Goal: Information Seeking & Learning: Learn about a topic

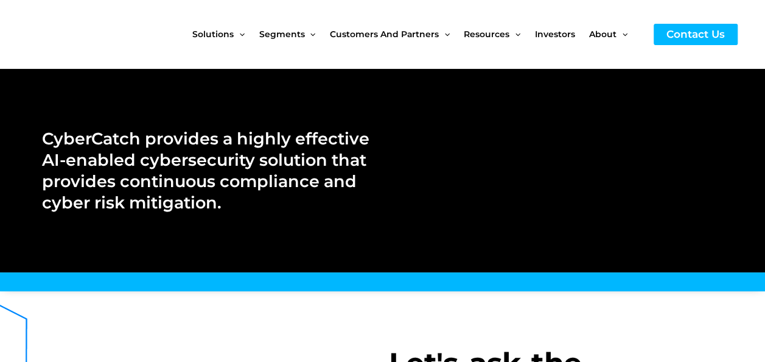
scroll to position [244, 0]
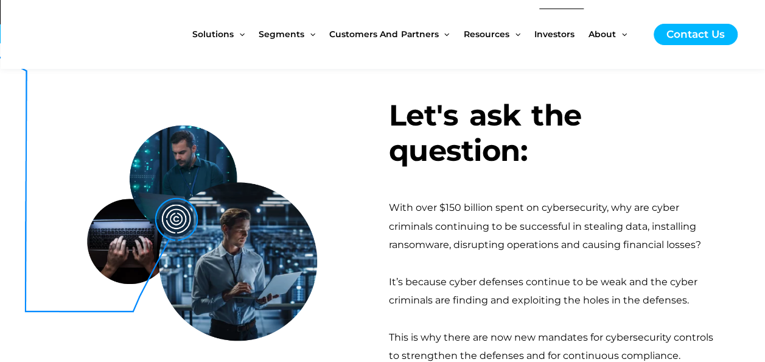
click at [575, 33] on span "Investors" at bounding box center [555, 34] width 40 height 51
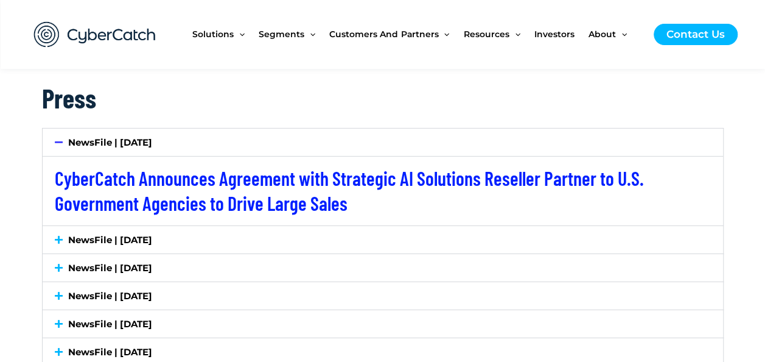
scroll to position [1995, 0]
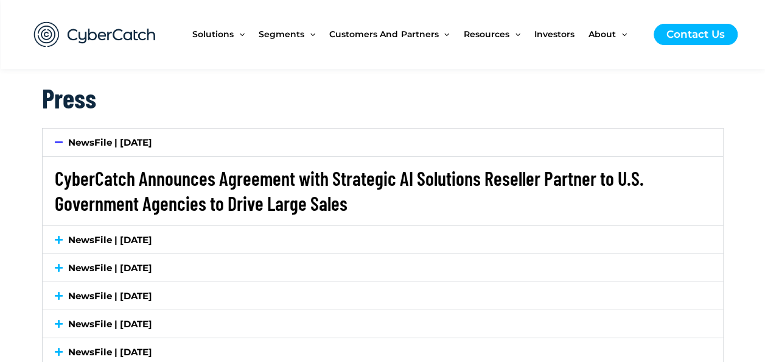
click at [154, 166] on link "CyberCatch Announces Agreement with Strategic AI Solutions Reseller Partner to …" at bounding box center [349, 190] width 589 height 49
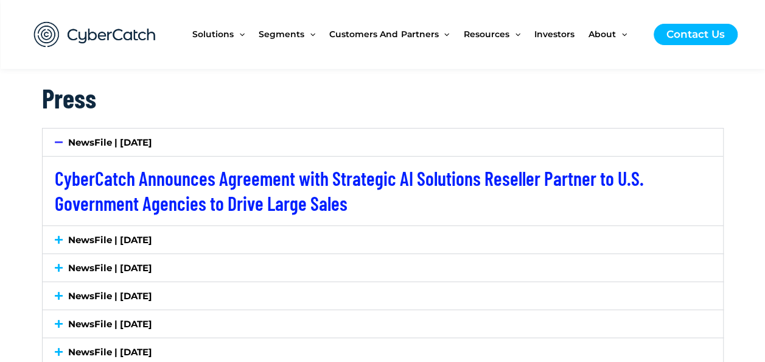
click at [93, 234] on link "NewsFile | July 7, 2025" at bounding box center [110, 240] width 84 height 12
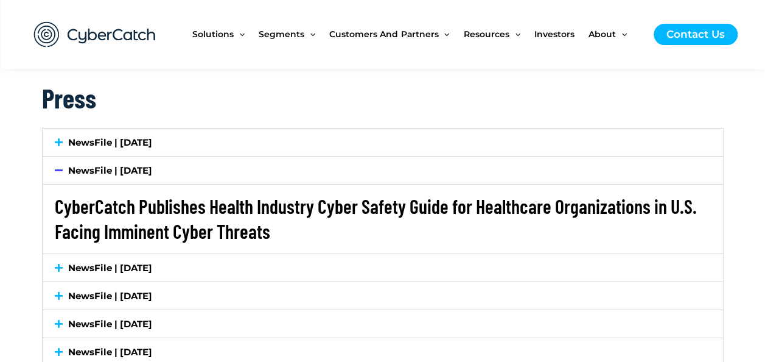
click at [135, 194] on link "CyberCatch Publishes Health Industry Cyber Safety Guide for Healthcare Organiza…" at bounding box center [376, 218] width 642 height 49
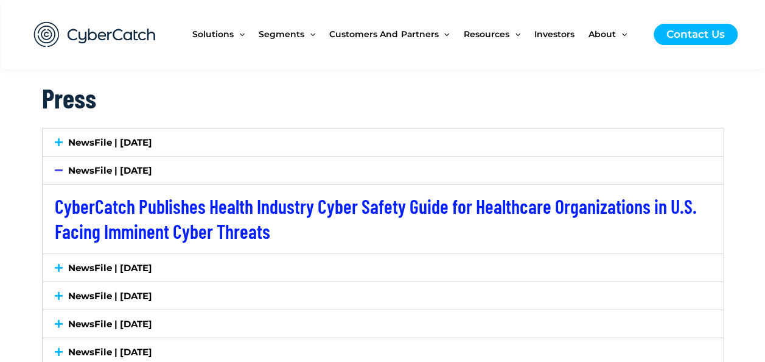
click at [106, 262] on link "NewsFile | July 2, 2025" at bounding box center [110, 268] width 84 height 12
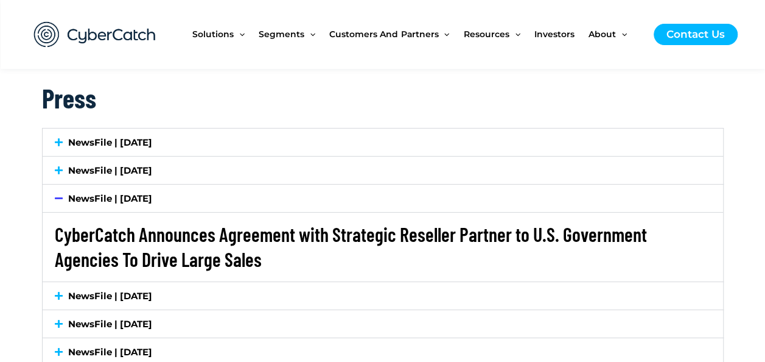
click at [112, 222] on link "CyberCatch Announces Agreement with Strategic Reseller Partner to U.S. Governme…" at bounding box center [351, 246] width 593 height 49
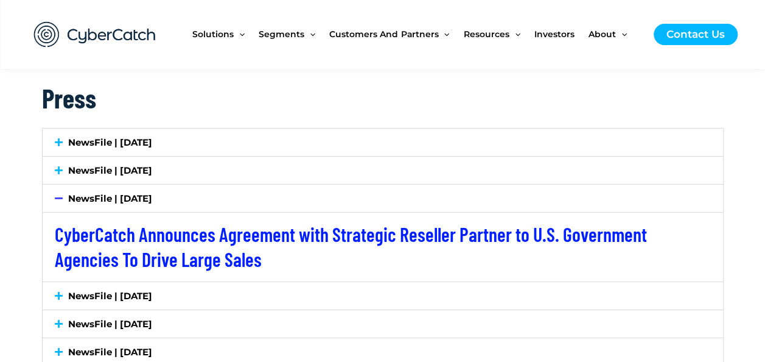
click at [111, 290] on link "NewsFile | June 18, 2025" at bounding box center [110, 296] width 84 height 12
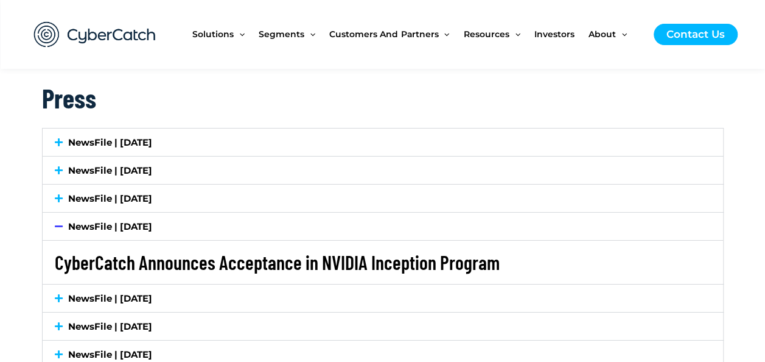
click at [118, 250] on link "CyberCatch Announces Acceptance in NVIDIA Inception Program" at bounding box center [277, 261] width 445 height 23
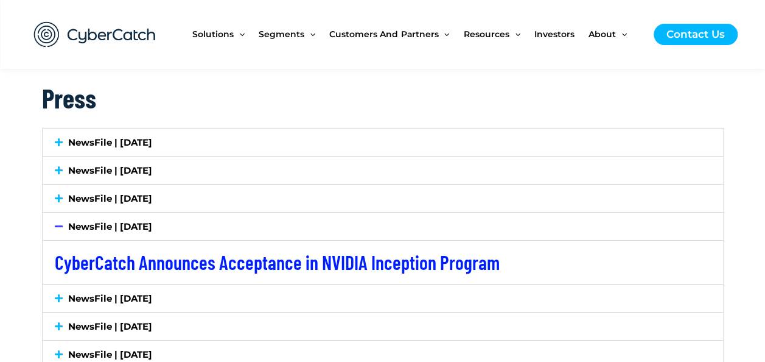
click at [94, 284] on div "NewsFile | June 10, 2025" at bounding box center [383, 297] width 681 height 27
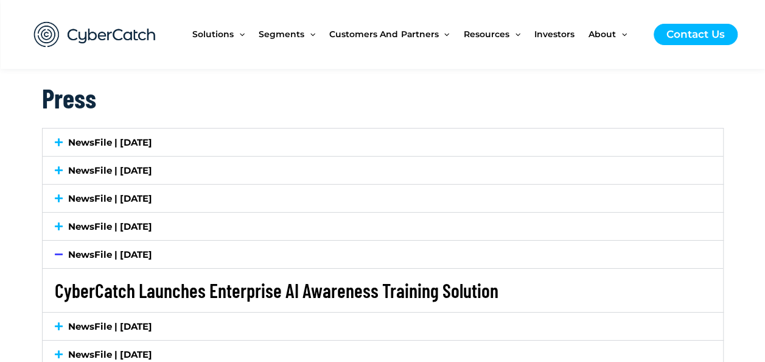
click at [107, 278] on link "CyberCatch Launches Enterprise AI Awareness Training Solution" at bounding box center [277, 289] width 444 height 23
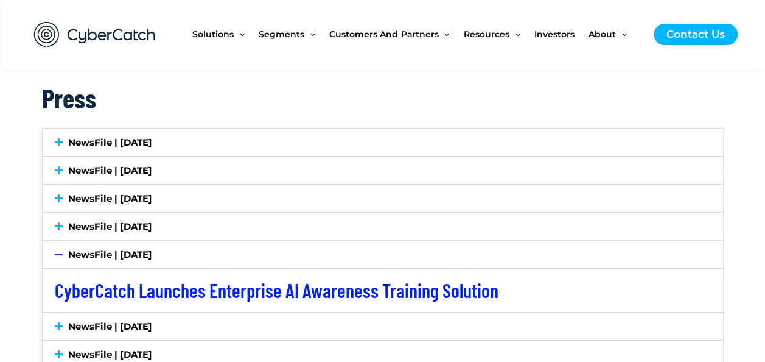
click at [104, 312] on div "NewsFile | May 20, 2025" at bounding box center [383, 325] width 681 height 27
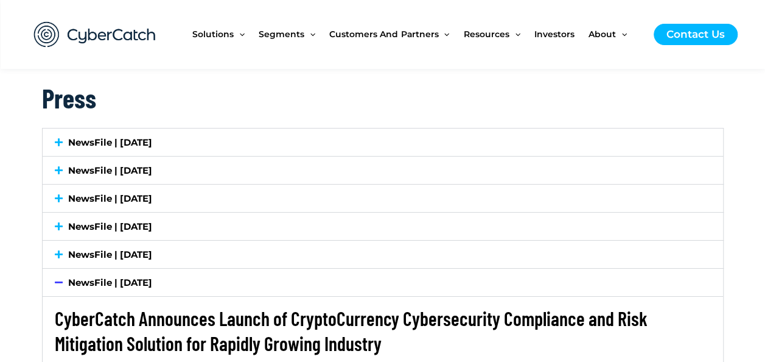
click at [104, 306] on link "CyberCatch Announces Launch of CryptoCurrency Cybersecurity Compliance and Risk…" at bounding box center [351, 330] width 593 height 49
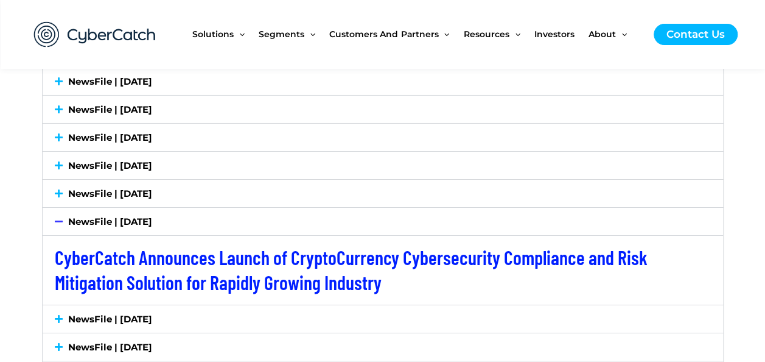
click at [108, 313] on link "NewsFile | [DATE]" at bounding box center [110, 319] width 84 height 12
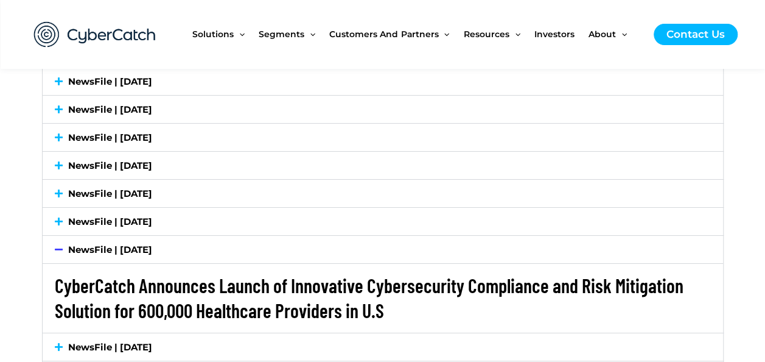
click at [138, 273] on link "CyberCatch Announces Launch of Innovative Cybersecurity Compliance and Risk Mit…" at bounding box center [369, 297] width 629 height 49
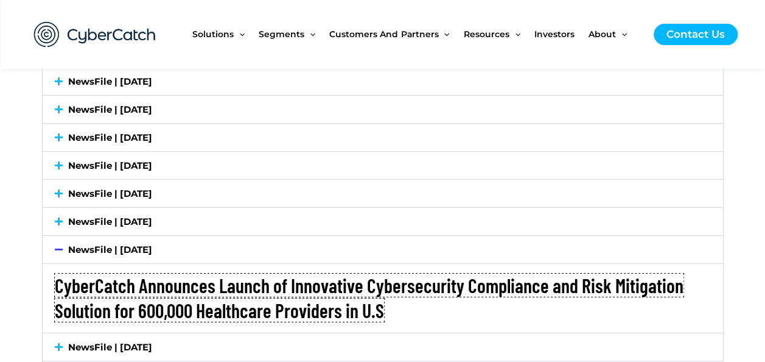
scroll to position [2117, 0]
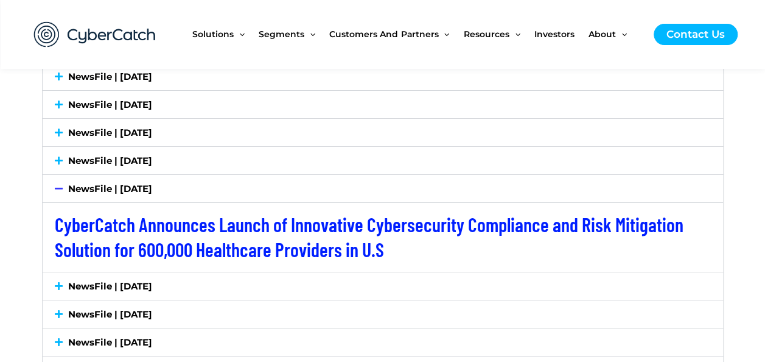
click at [99, 280] on link "NewsFile | May 8, 2025" at bounding box center [110, 286] width 84 height 12
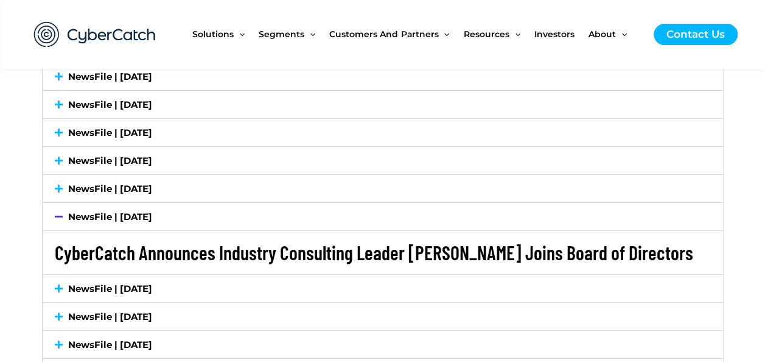
click at [141, 241] on link "CyberCatch Announces Industry Consulting Leader Steve Kohler Joins Board of Dir…" at bounding box center [374, 252] width 639 height 23
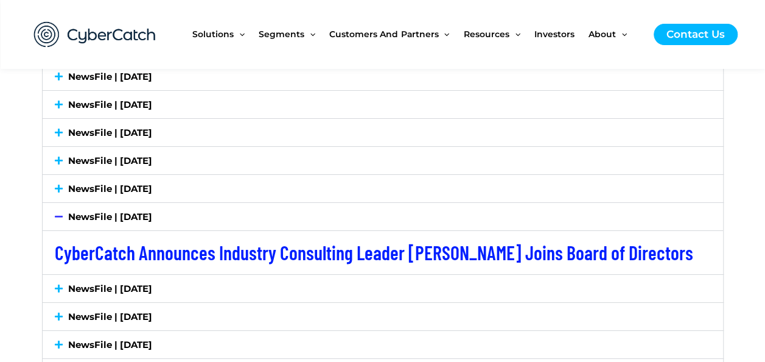
click at [96, 283] on link "NewsFile | May 1, 2025" at bounding box center [110, 289] width 84 height 12
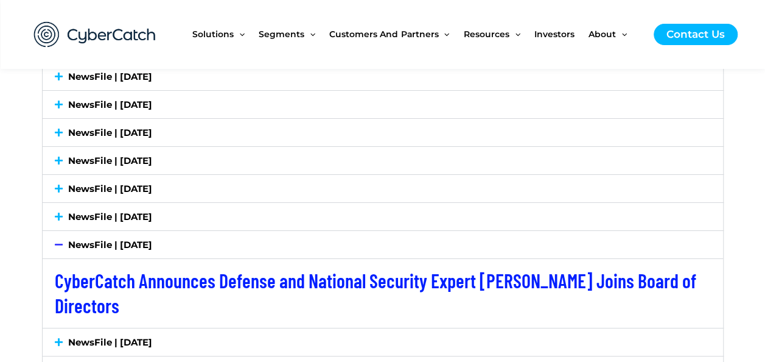
click at [91, 328] on div "NewsFile | April 10, 2025" at bounding box center [383, 341] width 681 height 27
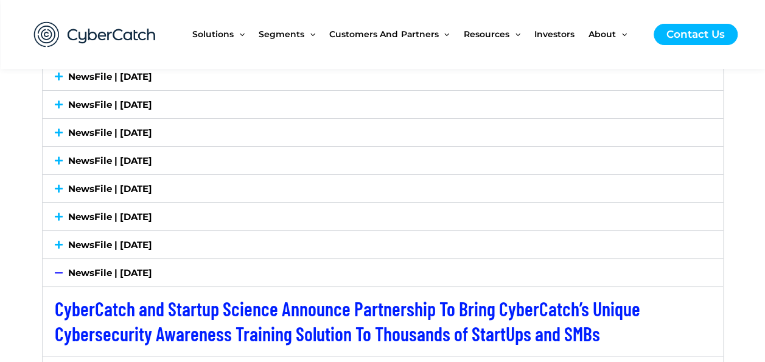
scroll to position [2178, 0]
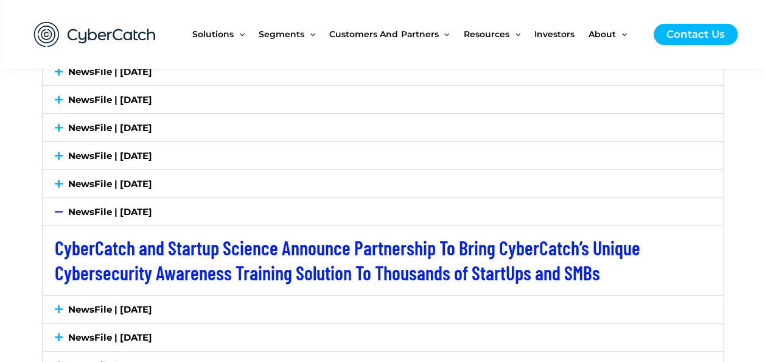
click at [119, 303] on link "NewsFile | March 31, 2025" at bounding box center [110, 309] width 84 height 12
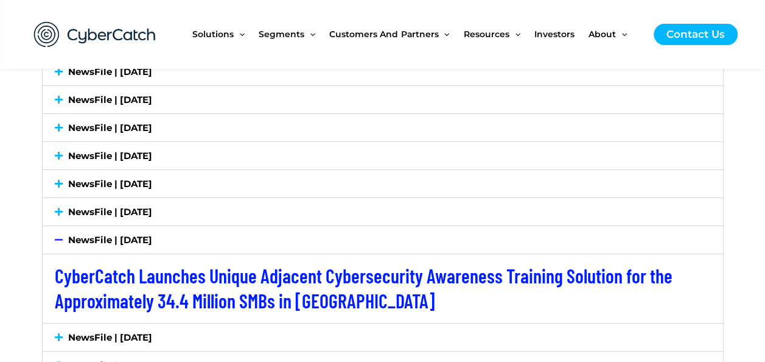
click at [112, 331] on link "NewsFile | February 17, 2025" at bounding box center [110, 337] width 84 height 12
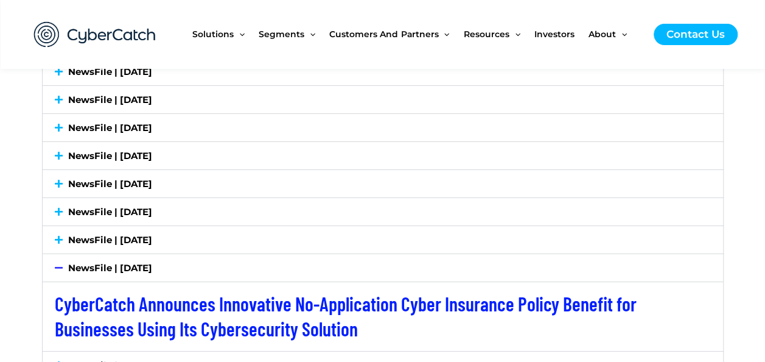
click at [107, 359] on link "NewsFile | December 2, 2024" at bounding box center [110, 365] width 84 height 12
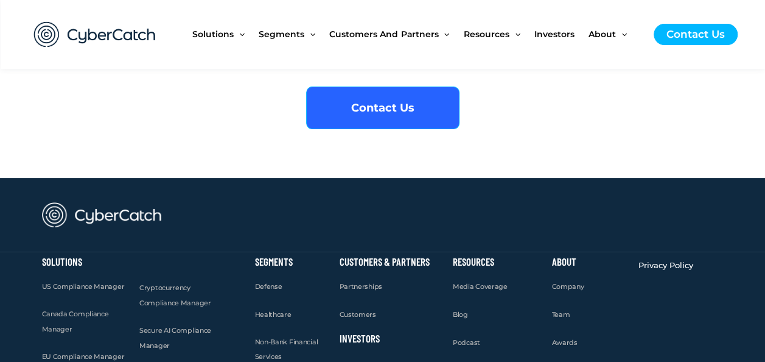
scroll to position [4781, 0]
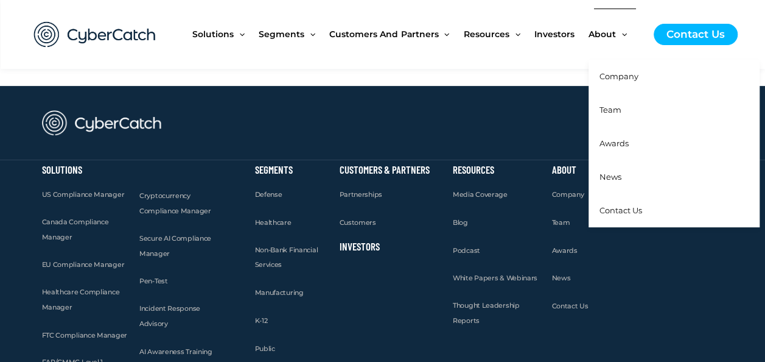
click at [616, 29] on span "About" at bounding box center [602, 34] width 27 height 51
click at [631, 71] on span "Company" at bounding box center [619, 76] width 39 height 10
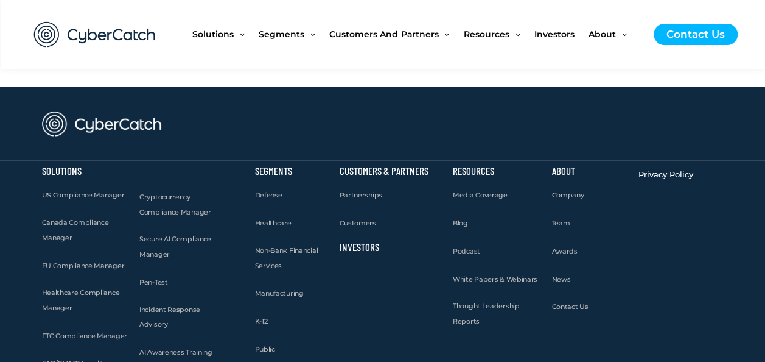
scroll to position [1798, 0]
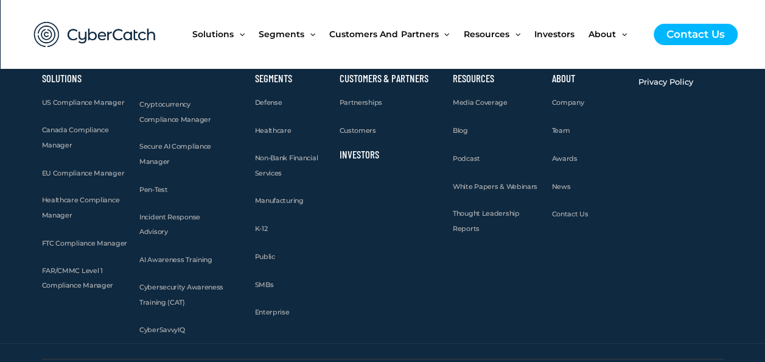
drag, startPoint x: 628, startPoint y: 167, endPoint x: 611, endPoint y: 167, distance: 17.1
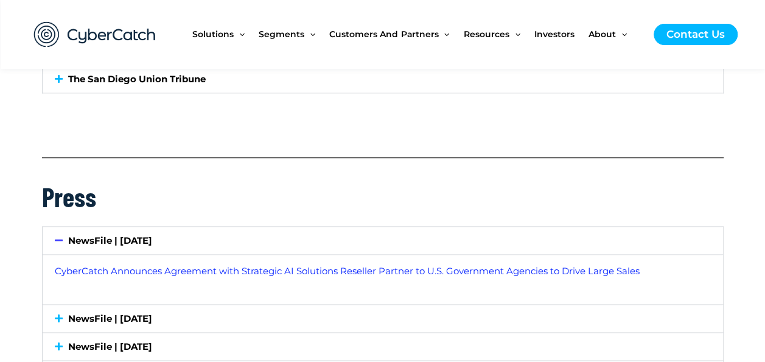
scroll to position [2923, 0]
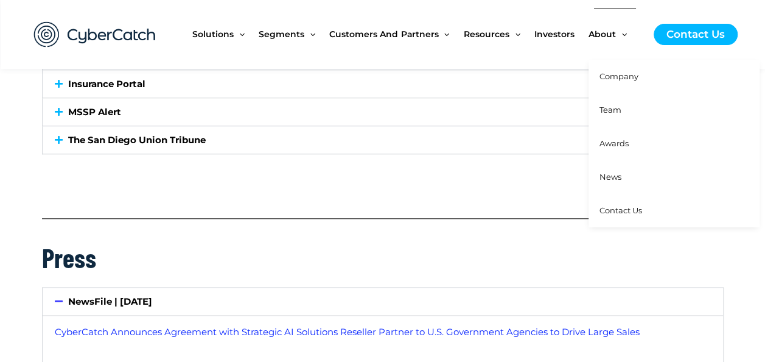
click at [633, 205] on span "Contact Us" at bounding box center [621, 210] width 43 height 10
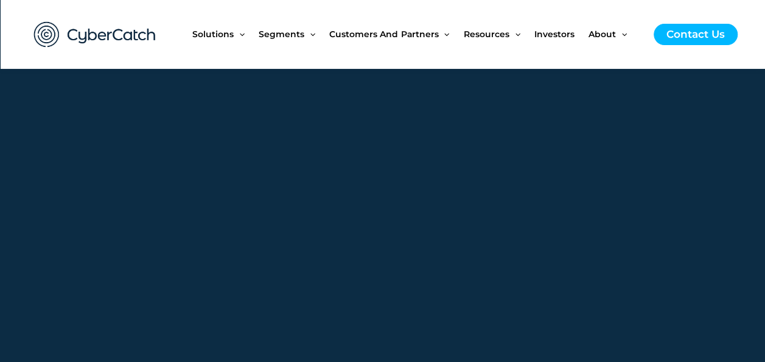
scroll to position [548, 0]
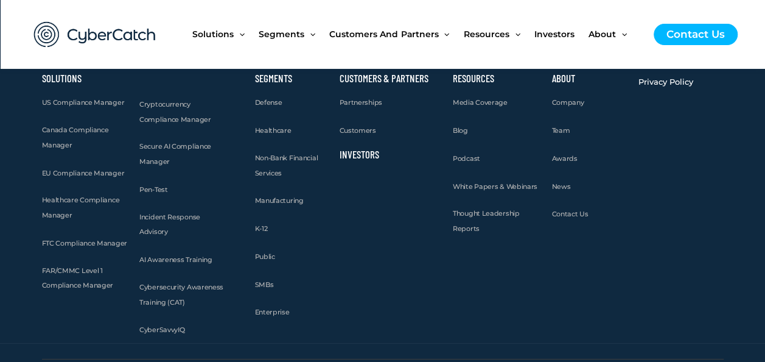
scroll to position [1615, 0]
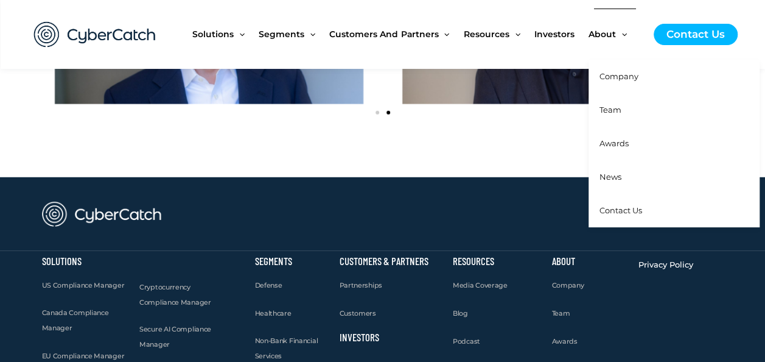
click at [642, 205] on span "Contact Us" at bounding box center [621, 210] width 43 height 10
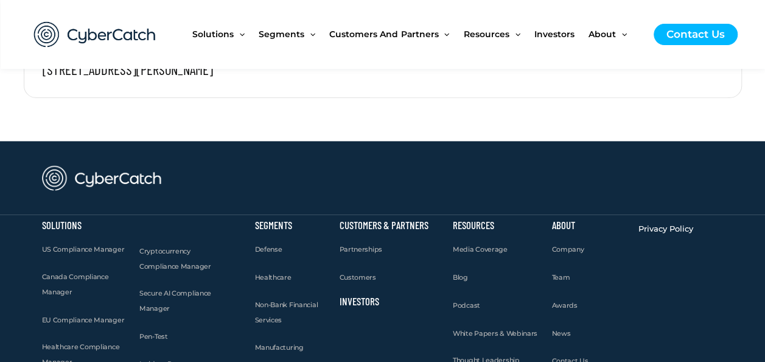
scroll to position [1466, 0]
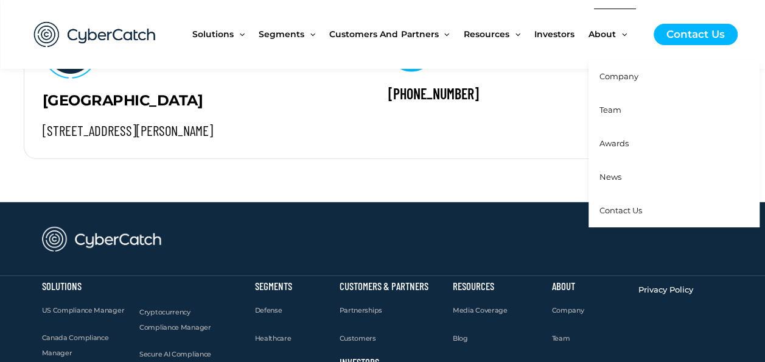
click at [622, 172] on span "News" at bounding box center [611, 177] width 22 height 10
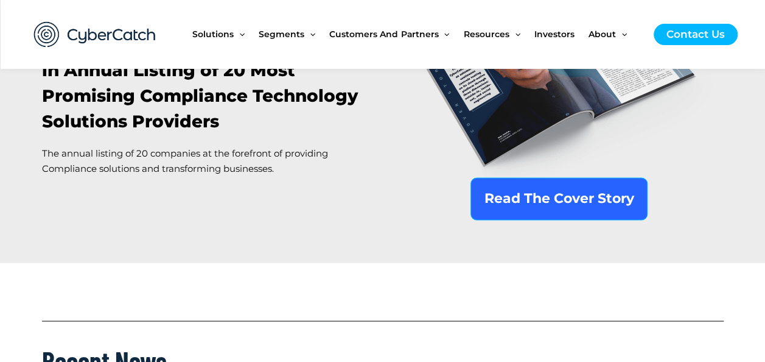
scroll to position [1157, 0]
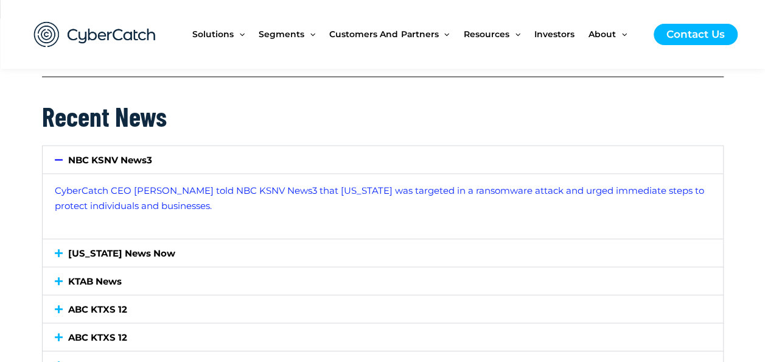
click at [91, 247] on link "[US_STATE] News Now" at bounding box center [121, 253] width 107 height 12
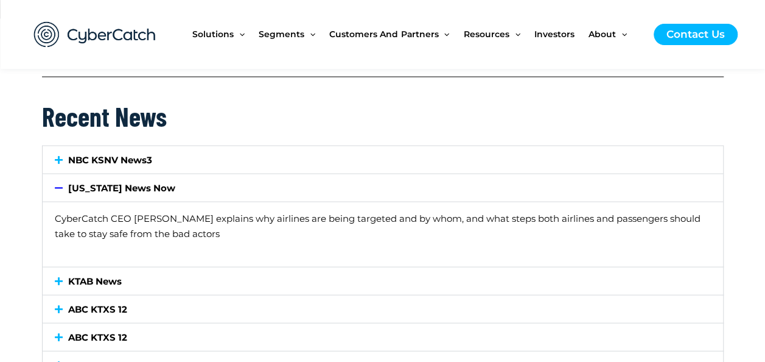
click at [107, 214] on link "CyberCatch CEO Sai Huda explains why airlines are being targeted and by whom, a…" at bounding box center [378, 226] width 646 height 27
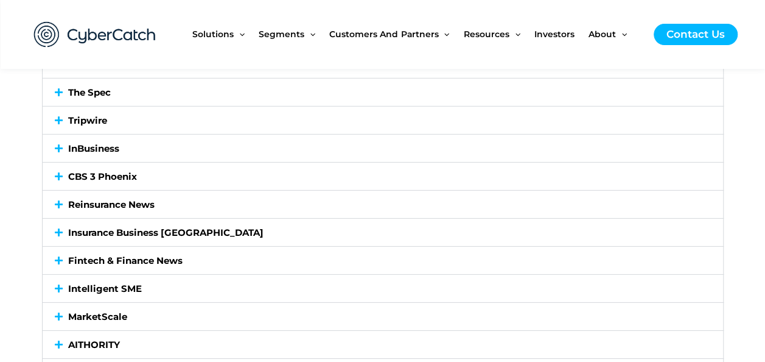
scroll to position [1949, 0]
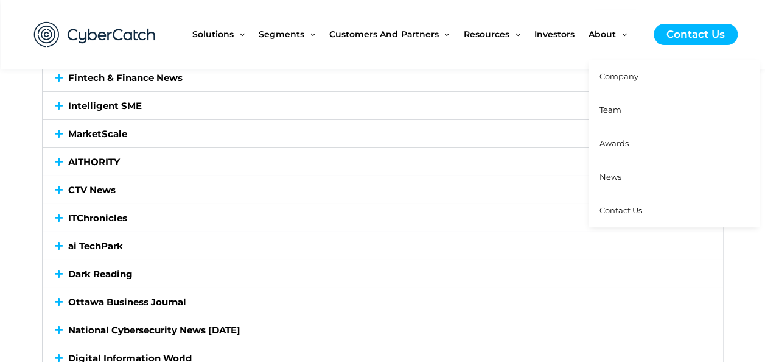
click at [622, 172] on span "News" at bounding box center [611, 177] width 22 height 10
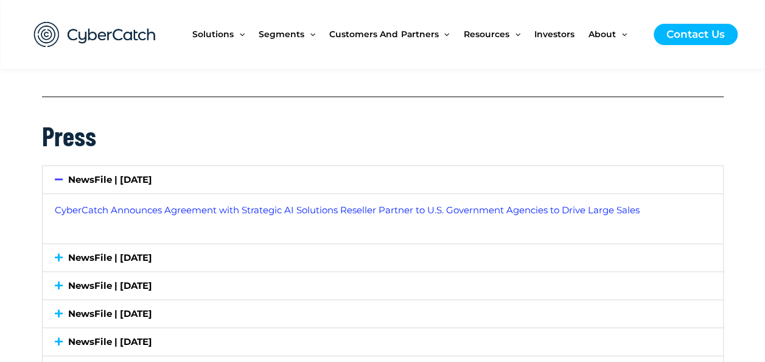
scroll to position [2923, 0]
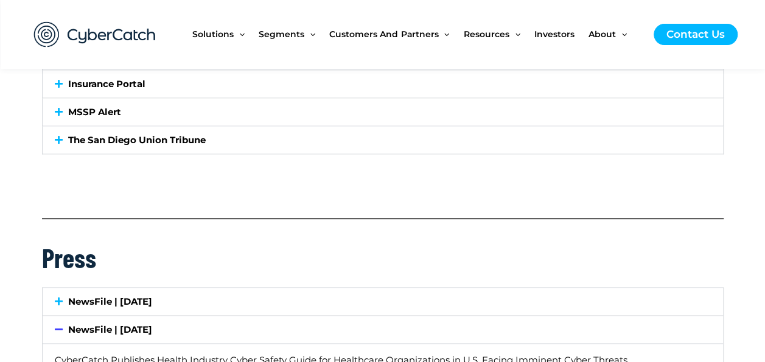
click at [148, 354] on link "CyberCatch Publishes Health Industry Cyber Safety Guide for Healthcare Organiza…" at bounding box center [341, 360] width 573 height 12
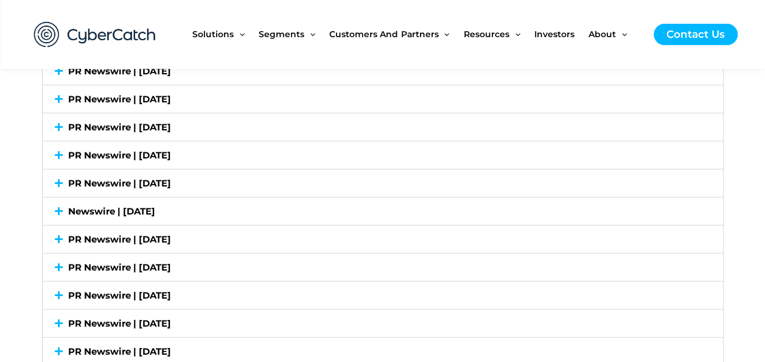
scroll to position [4525, 0]
